Goal: Task Accomplishment & Management: Manage account settings

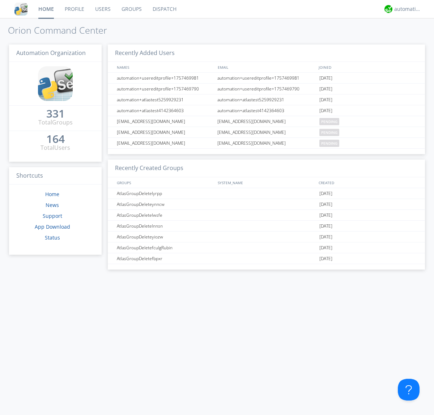
click at [102, 9] on link "Users" at bounding box center [103, 9] width 26 height 18
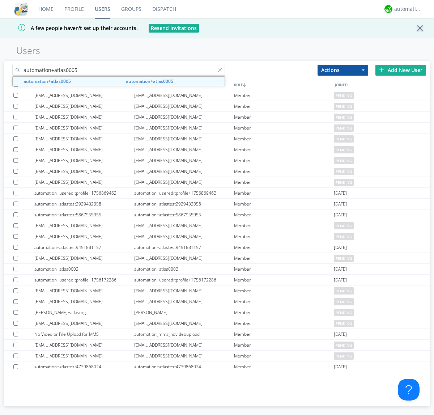
type input "automation+atlas0005"
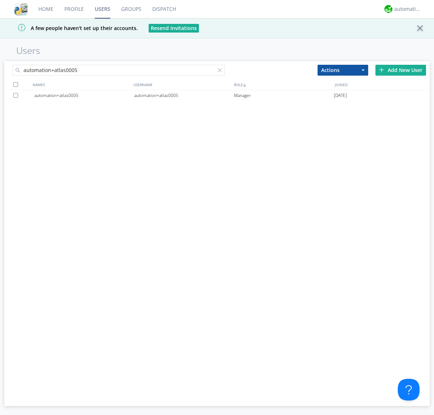
click at [184, 95] on div "automation+atlas0005" at bounding box center [184, 95] width 100 height 11
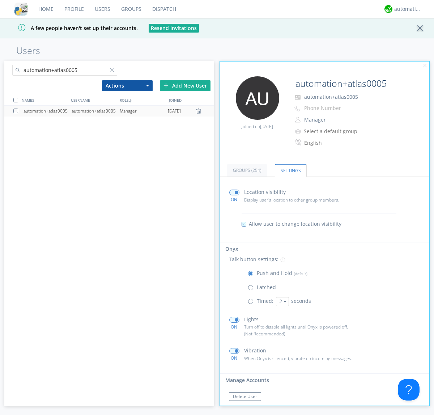
click at [252, 303] on span at bounding box center [252, 303] width 9 height 9
click at [0, 0] on input "radio" at bounding box center [0, 0] width 0 height 0
click at [282, 301] on button "2" at bounding box center [282, 301] width 13 height 9
click at [282, 339] on link "5" at bounding box center [282, 339] width 12 height 9
click at [282, 301] on button "5" at bounding box center [282, 301] width 13 height 9
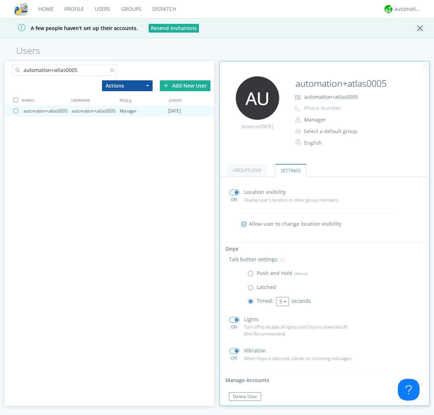
click at [0, 0] on link "3" at bounding box center [0, 0] width 0 height 0
click at [252, 275] on span at bounding box center [252, 275] width 9 height 9
click at [0, 0] on input "radio" at bounding box center [0, 0] width 0 height 0
